Goal: Information Seeking & Learning: Find specific fact

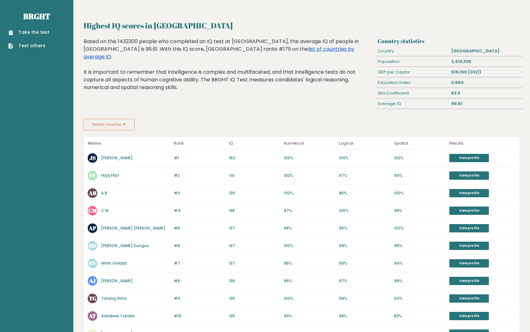
click at [245, 48] on link "list of countries by average IQ" at bounding box center [219, 52] width 271 height 15
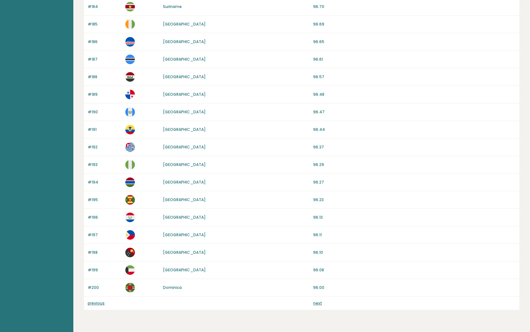
scroll to position [497, 0]
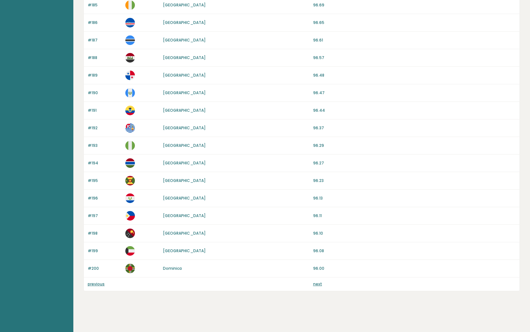
click at [317, 284] on link "next" at bounding box center [317, 283] width 9 height 5
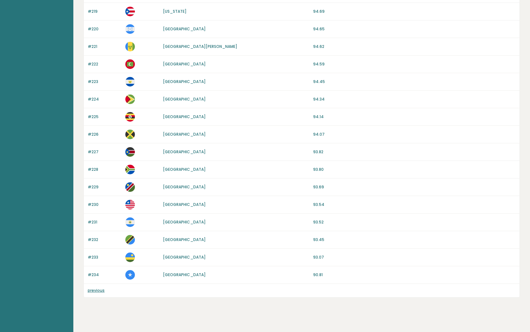
scroll to position [391, 0]
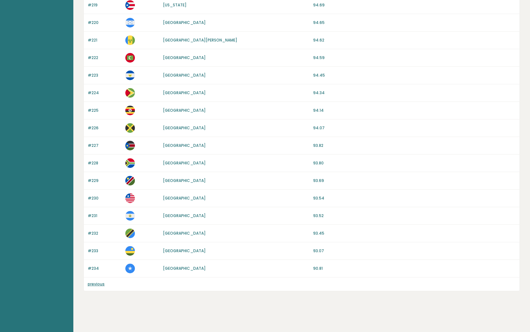
click at [100, 284] on link "previous" at bounding box center [96, 283] width 17 height 5
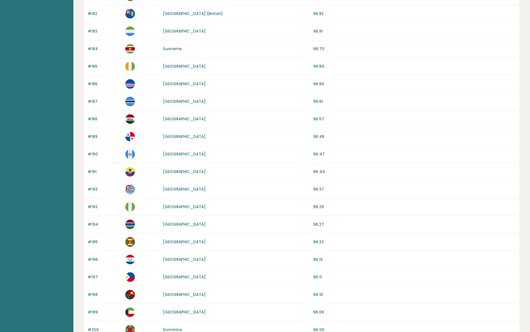
scroll to position [484, 0]
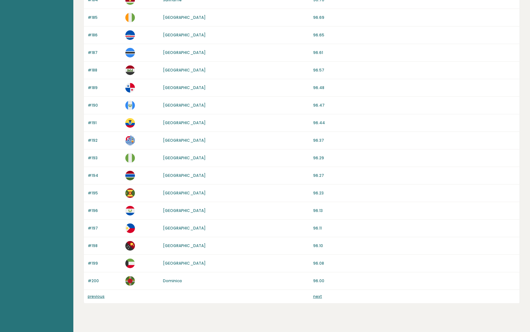
click at [99, 296] on link "previous" at bounding box center [96, 295] width 17 height 5
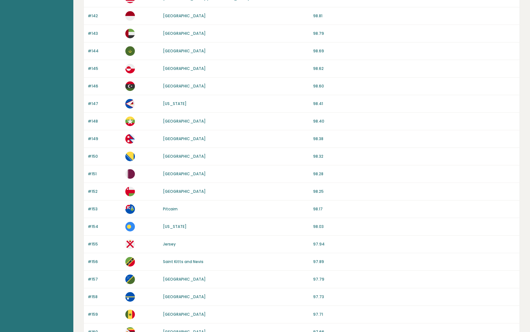
scroll to position [497, 0]
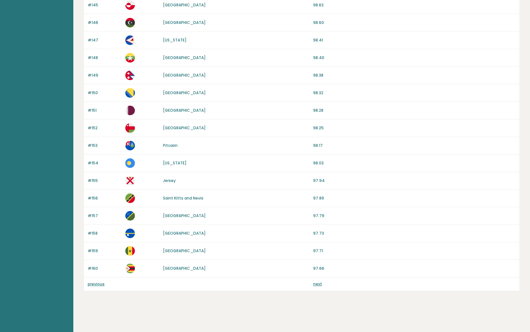
click at [94, 287] on div "previous next" at bounding box center [302, 283] width 436 height 13
click at [94, 284] on link "previous" at bounding box center [96, 283] width 17 height 5
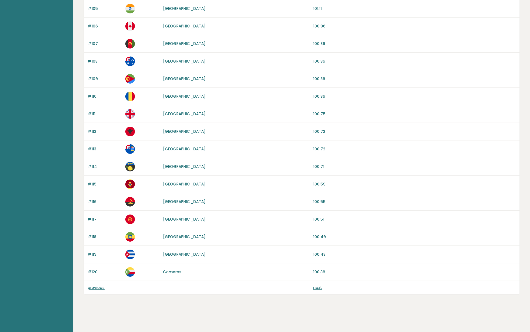
scroll to position [497, 0]
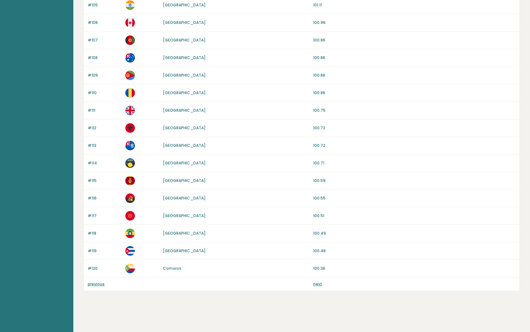
click at [108, 282] on p "previous" at bounding box center [105, 284] width 34 height 6
click at [103, 283] on link "previous" at bounding box center [96, 283] width 17 height 5
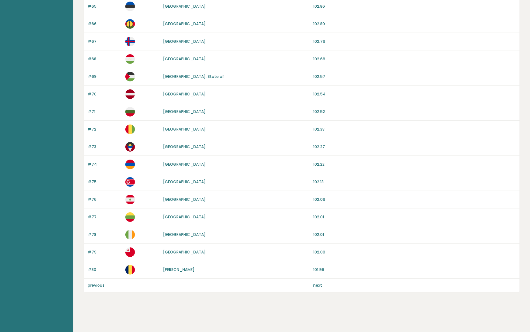
scroll to position [497, 0]
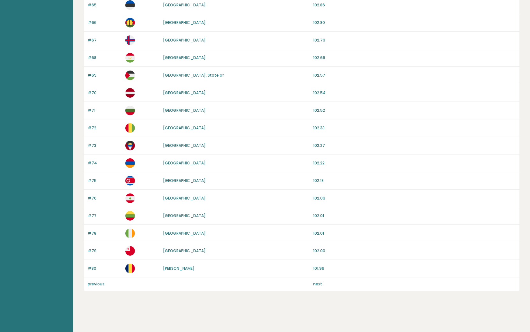
click at [98, 286] on link "previous" at bounding box center [96, 283] width 17 height 5
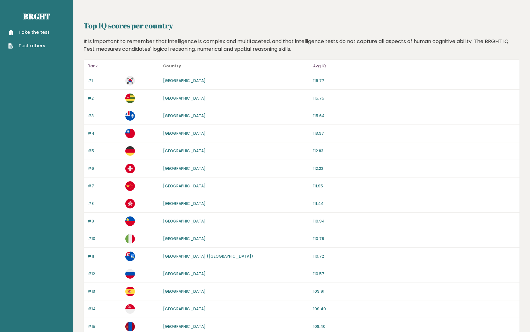
click at [167, 99] on link "[GEOGRAPHIC_DATA]" at bounding box center [184, 97] width 43 height 5
